Goal: Information Seeking & Learning: Learn about a topic

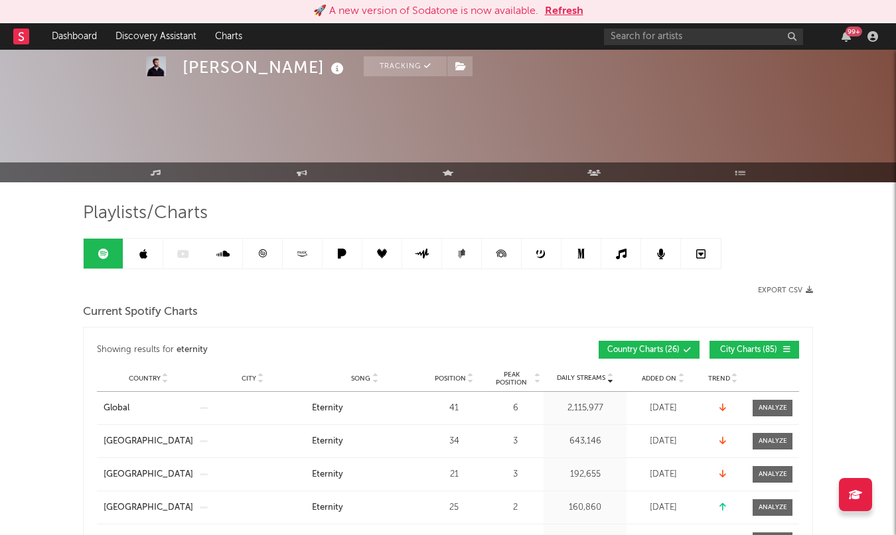
scroll to position [207, 0]
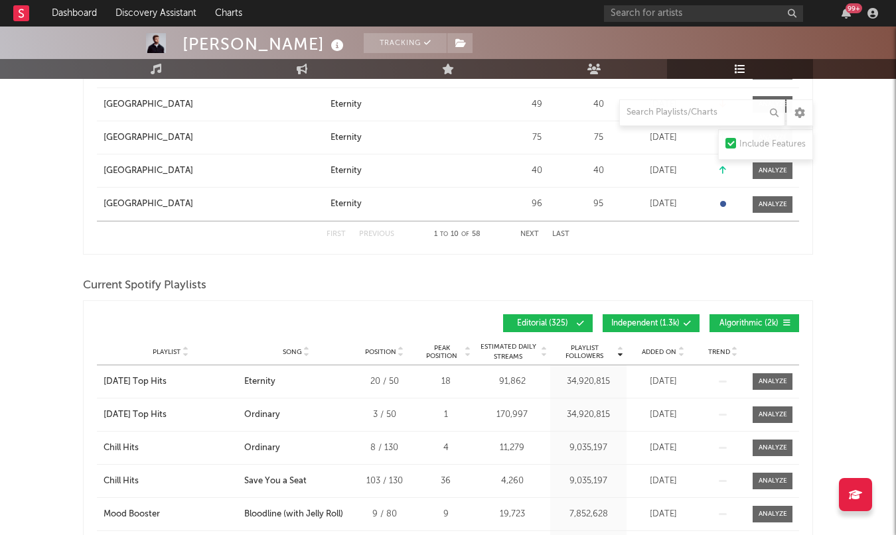
scroll to position [969, 0]
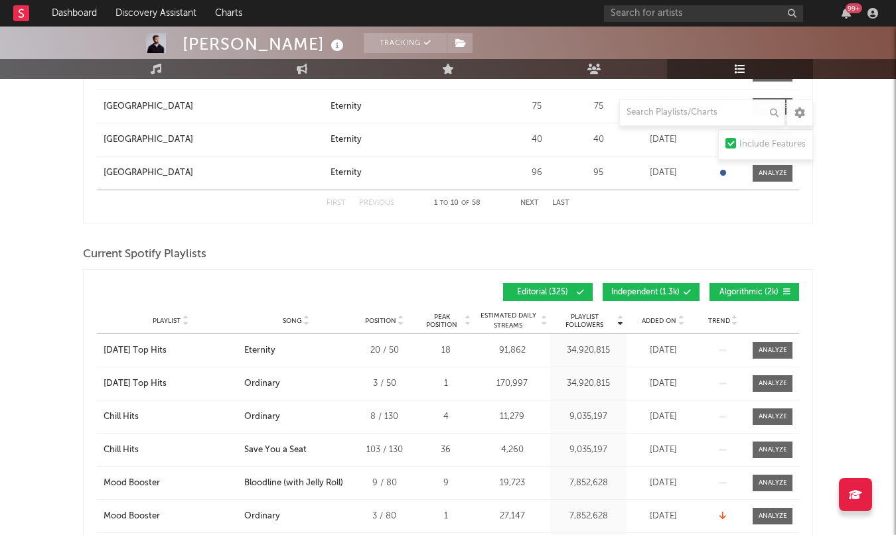
click at [661, 291] on span "Independent ( 1.3k )" at bounding box center [645, 293] width 68 height 8
click at [788, 285] on button "Algorithmic ( 2k )" at bounding box center [754, 292] width 90 height 18
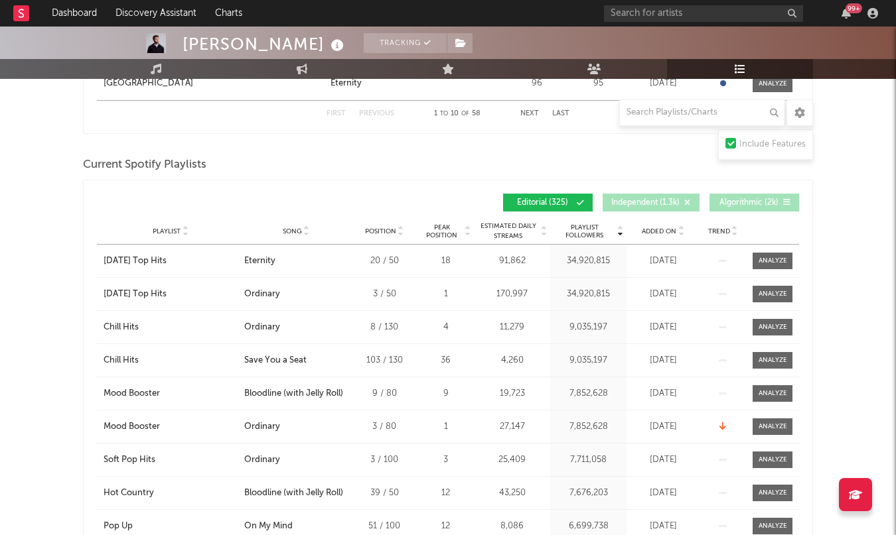
scroll to position [1070, 0]
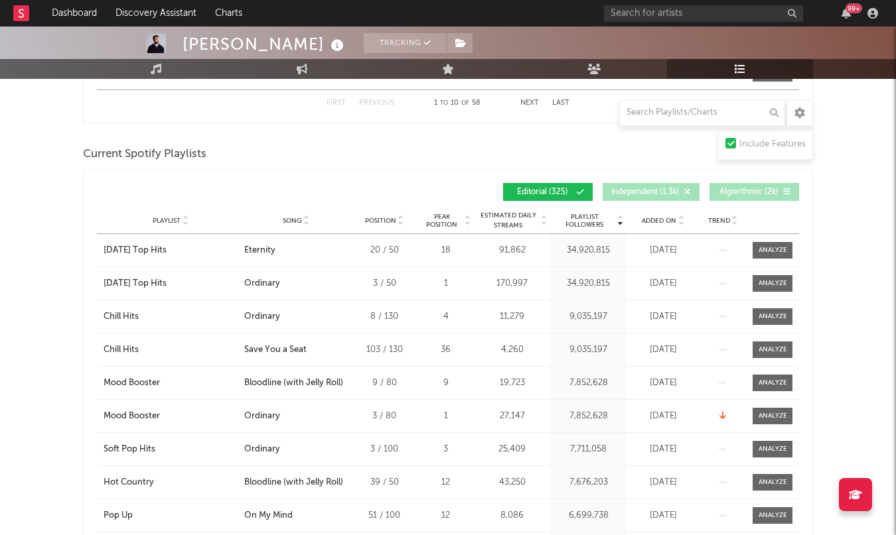
click at [650, 226] on div "Added On" at bounding box center [663, 221] width 66 height 10
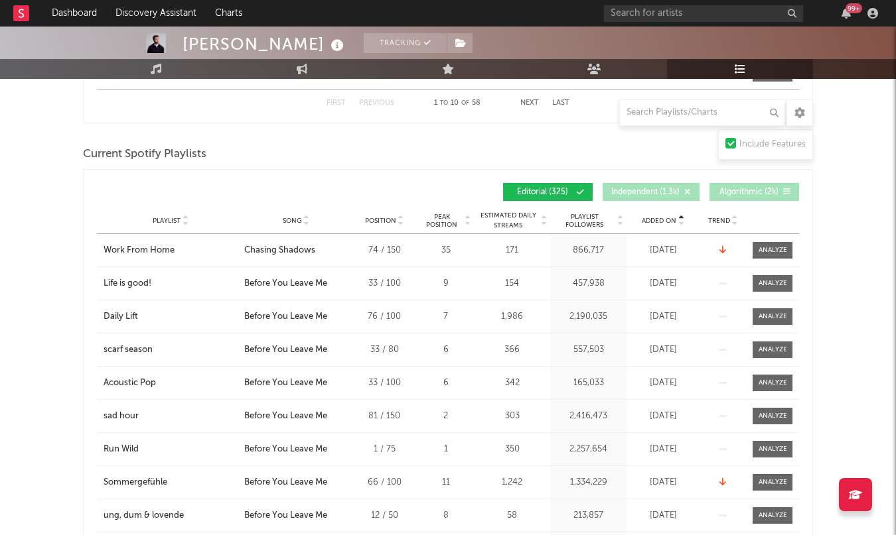
click at [650, 226] on div "Added On" at bounding box center [663, 221] width 66 height 10
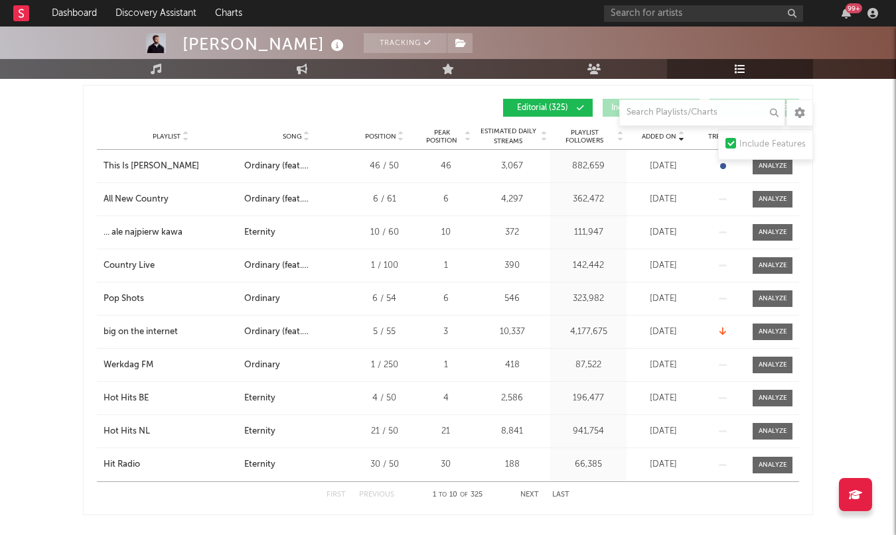
scroll to position [1145, 0]
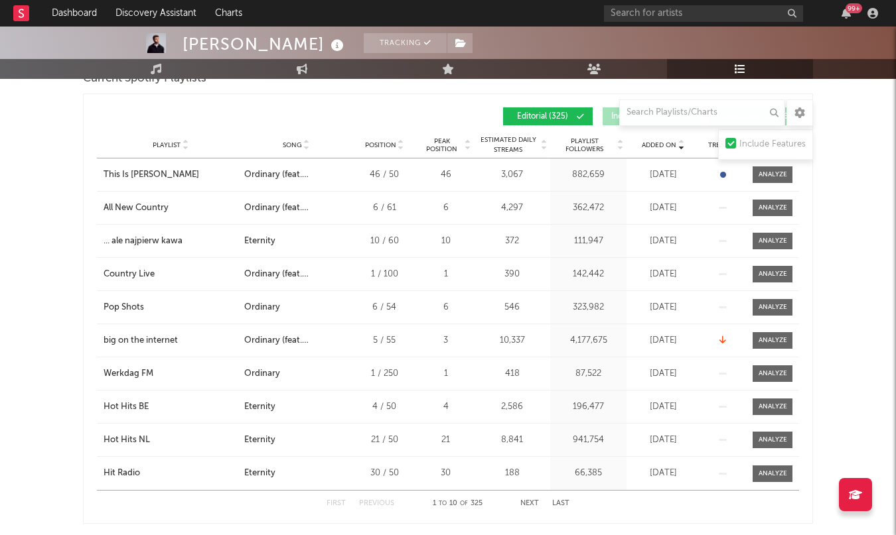
click at [535, 503] on button "Next" at bounding box center [529, 503] width 19 height 7
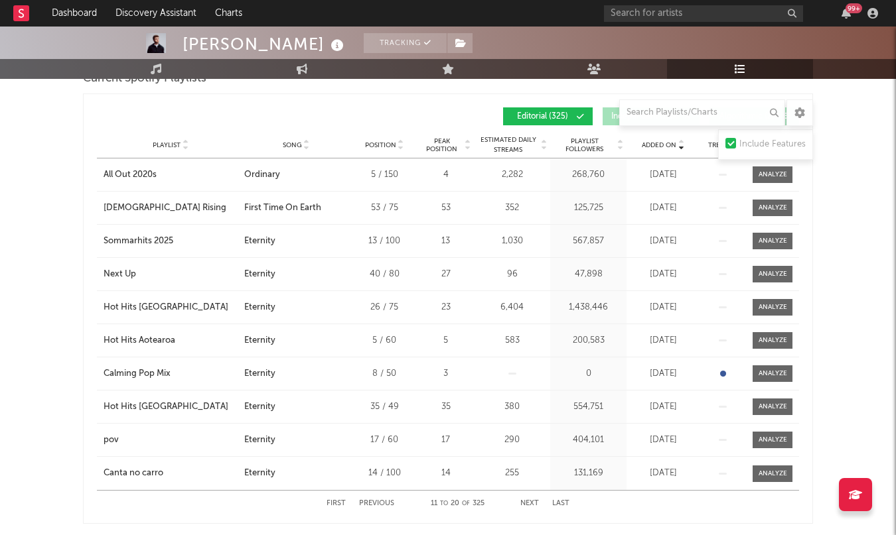
click at [337, 504] on button "First" at bounding box center [335, 503] width 19 height 7
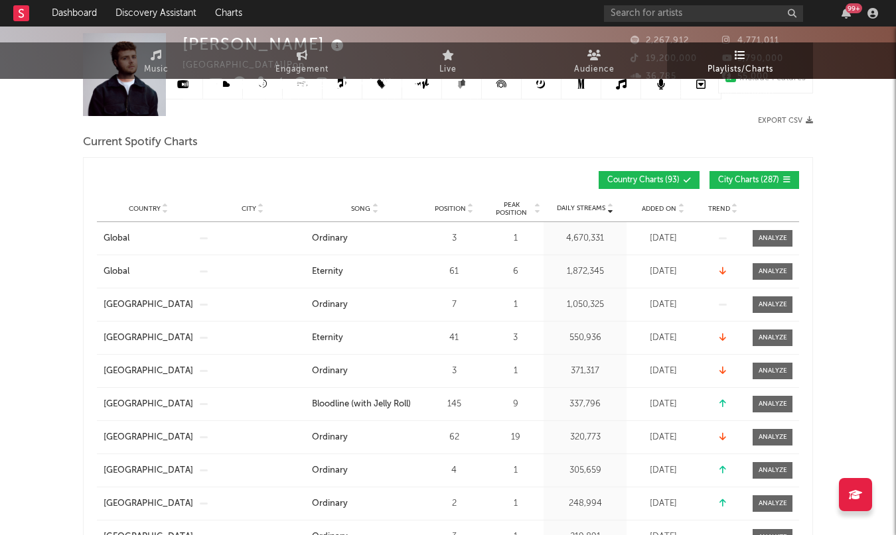
scroll to position [0, 0]
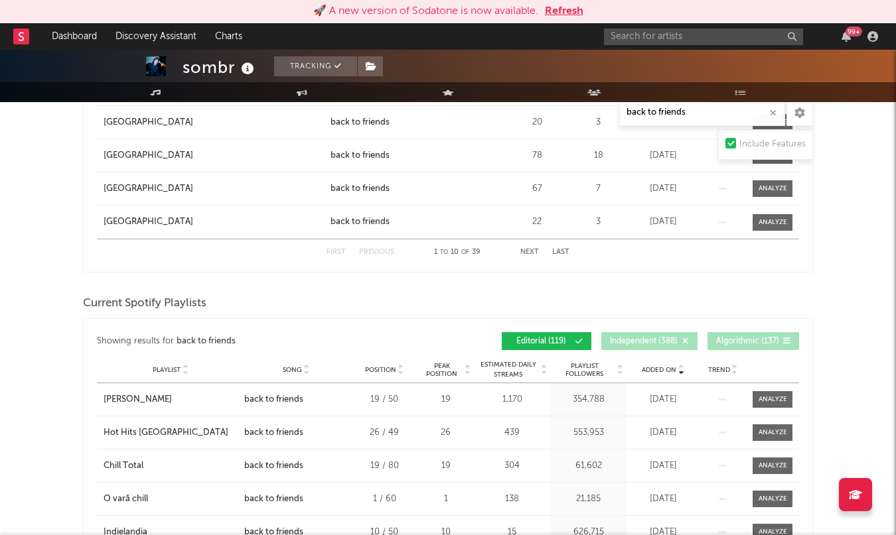
click at [569, 11] on button "Refresh" at bounding box center [564, 11] width 38 height 16
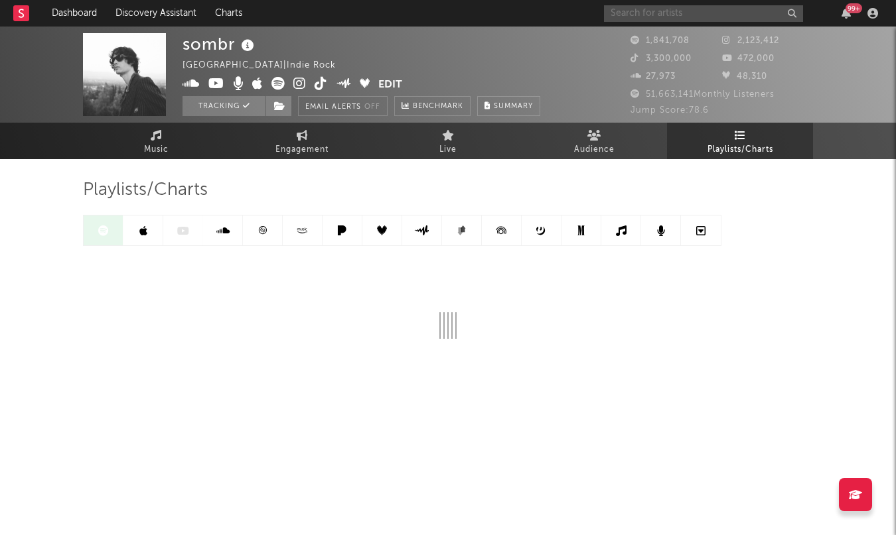
click at [712, 12] on input "text" at bounding box center [703, 13] width 199 height 17
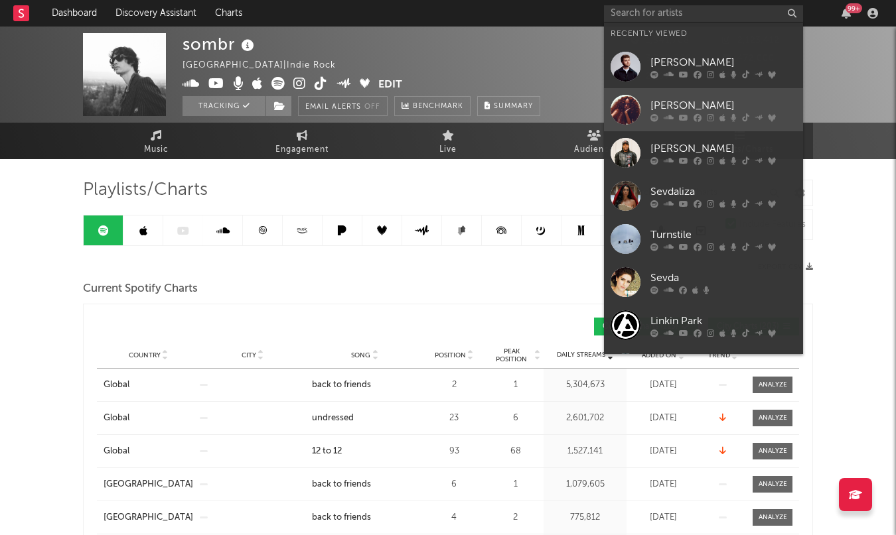
click at [691, 100] on div "Ravyn Lenae" at bounding box center [723, 106] width 146 height 16
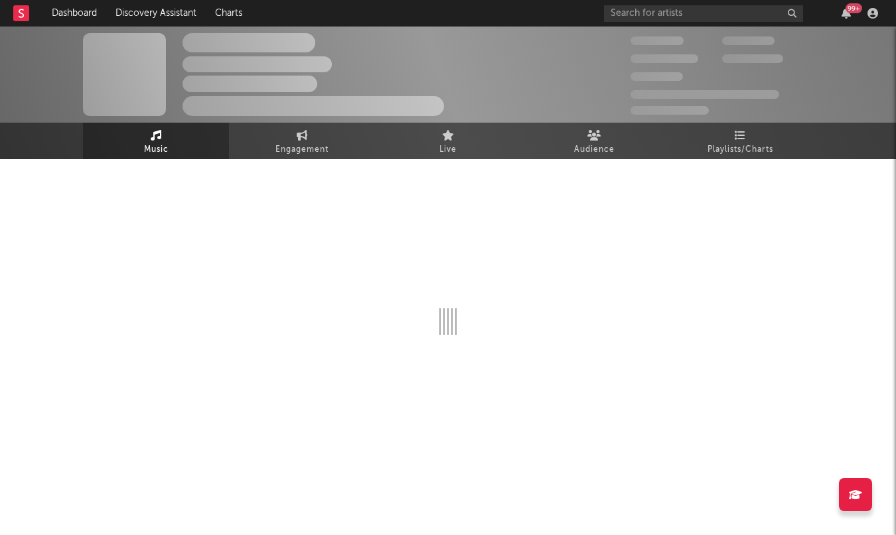
select select "6m"
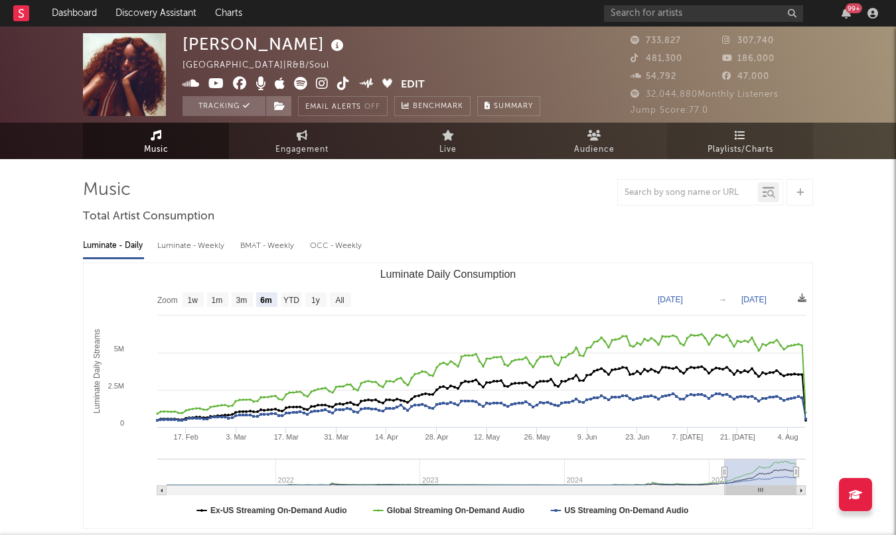
click at [754, 140] on link "Playlists/Charts" at bounding box center [740, 141] width 146 height 36
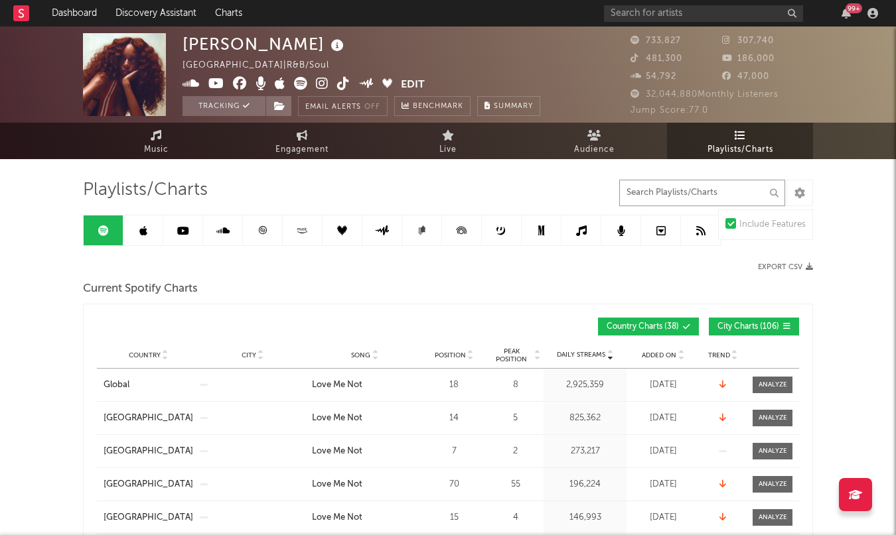
click at [719, 196] on input "text" at bounding box center [702, 193] width 166 height 27
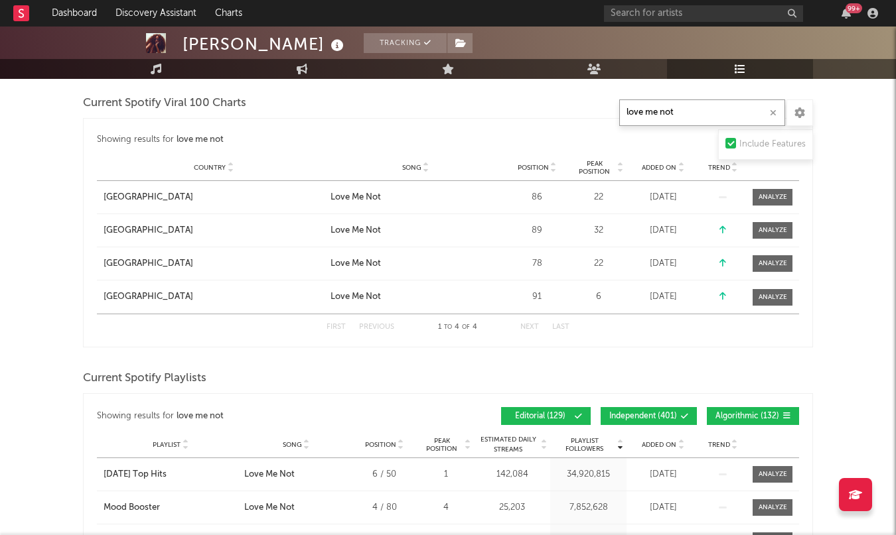
scroll to position [813, 0]
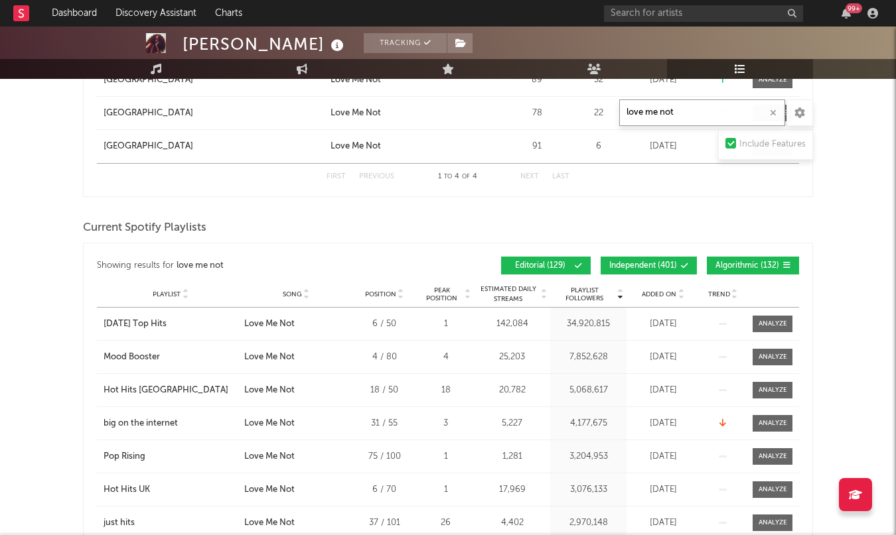
type input "love me not"
click at [665, 271] on button "Independent ( 401 )" at bounding box center [648, 266] width 96 height 18
click at [752, 266] on span "Algorithmic ( 132 )" at bounding box center [747, 266] width 64 height 8
click at [661, 292] on span "Added On" at bounding box center [659, 295] width 35 height 8
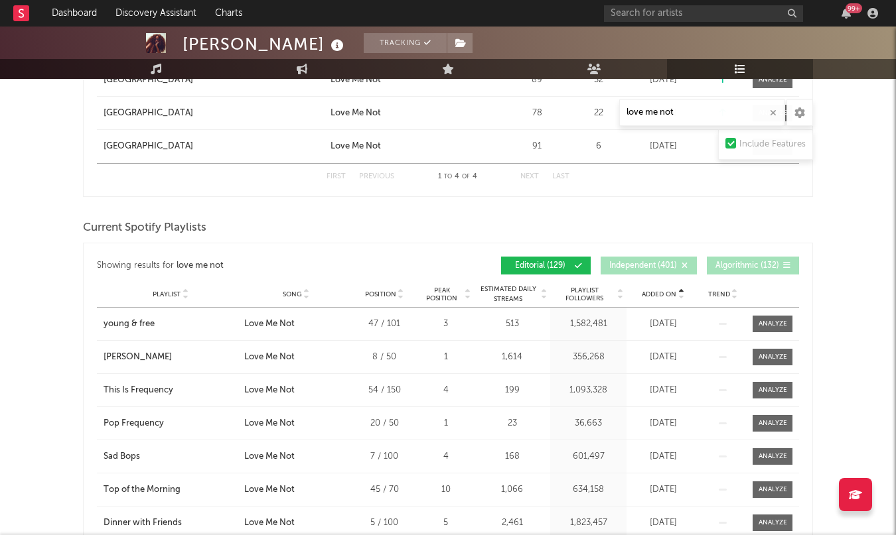
click at [661, 292] on span "Added On" at bounding box center [659, 295] width 35 height 8
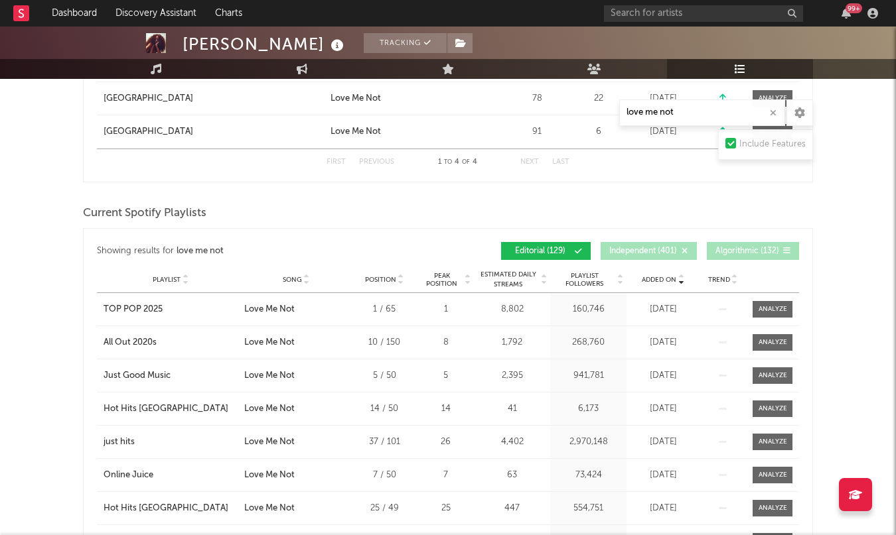
scroll to position [808, 0]
